Goal: Navigation & Orientation: Find specific page/section

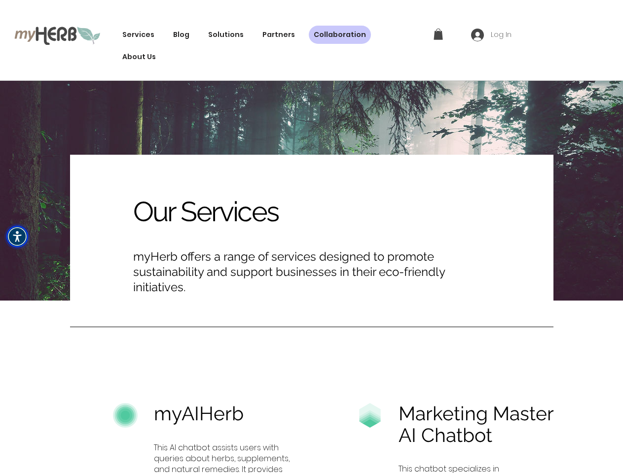
click at [17, 237] on img "Accessibility Menu" at bounding box center [17, 237] width 22 height 22
click at [220, 35] on body "top of page Services Innovation The Green Tech Stack Code Green Open-Source Pro…" at bounding box center [311, 236] width 623 height 473
click at [438, 34] on body "top of page Services Innovation The Green Tech Stack Code Green Open-Source Pro…" at bounding box center [311, 236] width 623 height 473
click at [492, 35] on body "top of page Services Innovation The Green Tech Stack Code Green Open-Source Pro…" at bounding box center [311, 236] width 623 height 473
